Goal: Communication & Community: Answer question/provide support

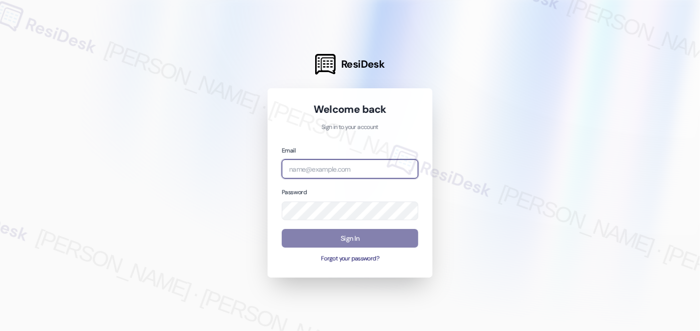
click at [413, 170] on input "email" at bounding box center [350, 169] width 136 height 19
type input "automated-surveys-rose_life-[PERSON_NAME].[PERSON_NAME]@rose_[DOMAIN_NAME]"
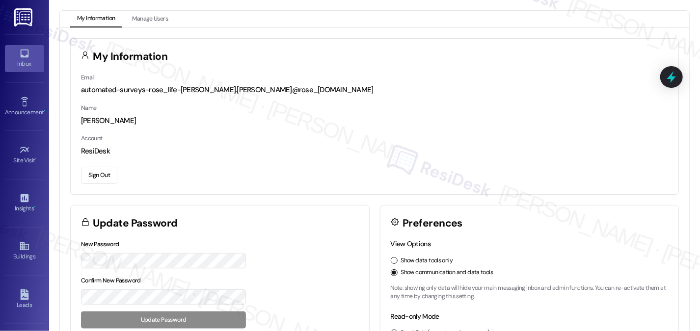
click at [20, 57] on icon at bounding box center [24, 54] width 8 height 8
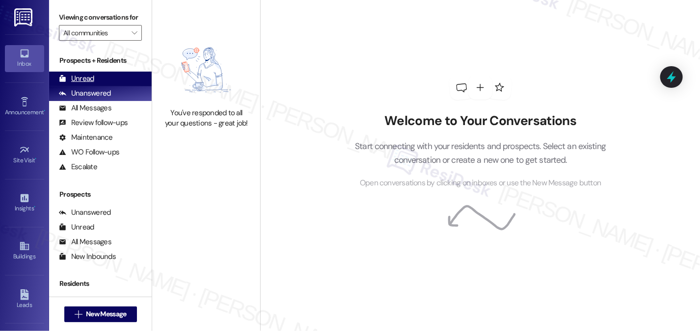
click at [85, 84] on div "Unread" at bounding box center [76, 79] width 35 height 10
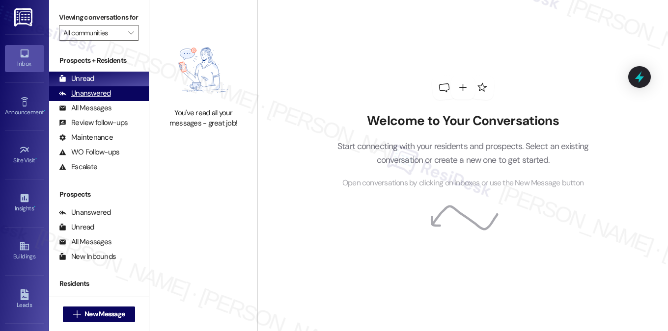
click at [96, 99] on div "Unanswered" at bounding box center [85, 93] width 52 height 10
